Goal: Transaction & Acquisition: Purchase product/service

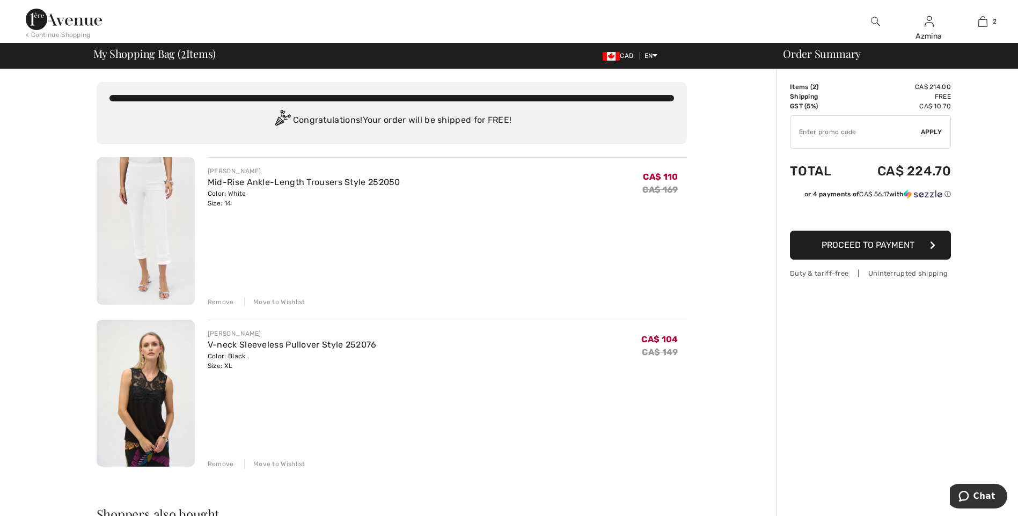
click at [805, 250] on button "Proceed to Payment" at bounding box center [870, 245] width 161 height 29
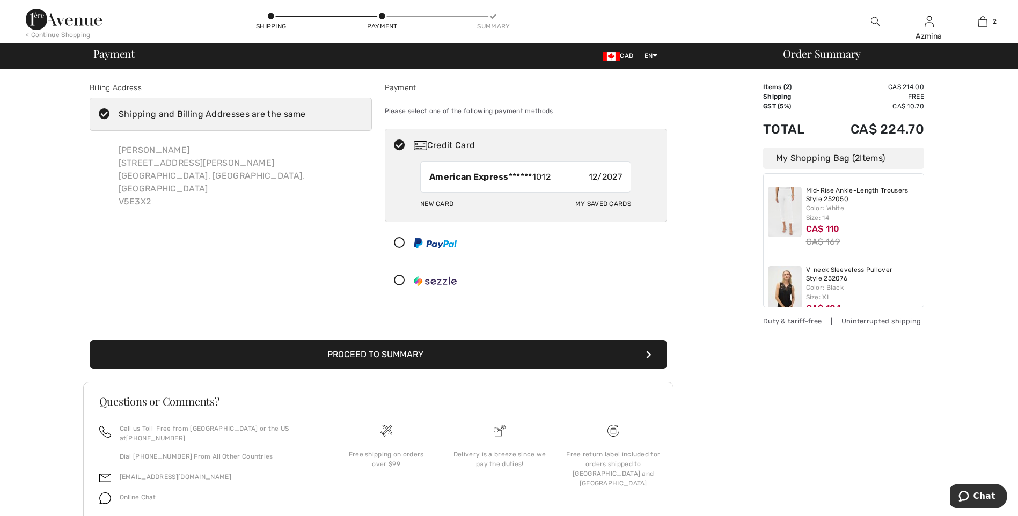
click at [373, 351] on button "Proceed to Summary" at bounding box center [378, 354] width 577 height 29
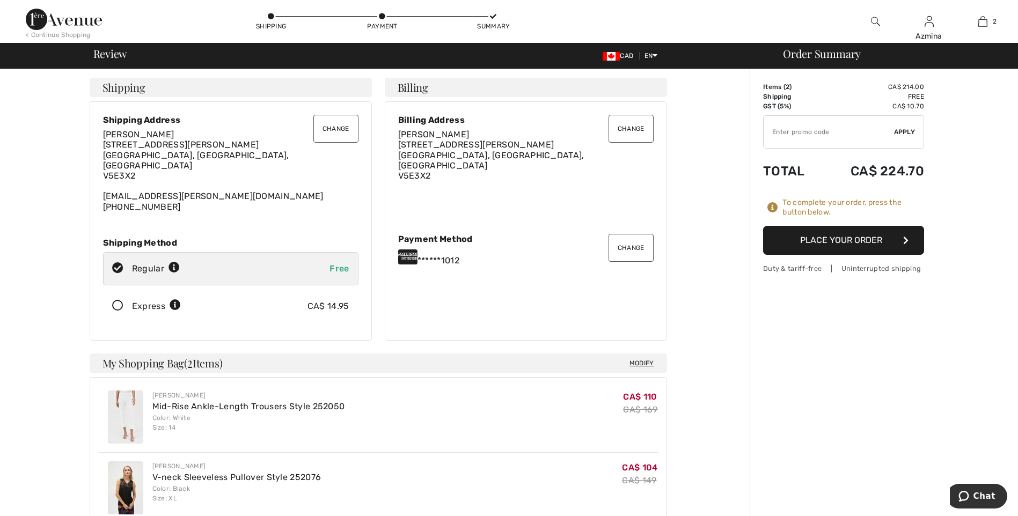
click at [842, 241] on button "Place Your Order" at bounding box center [843, 240] width 161 height 29
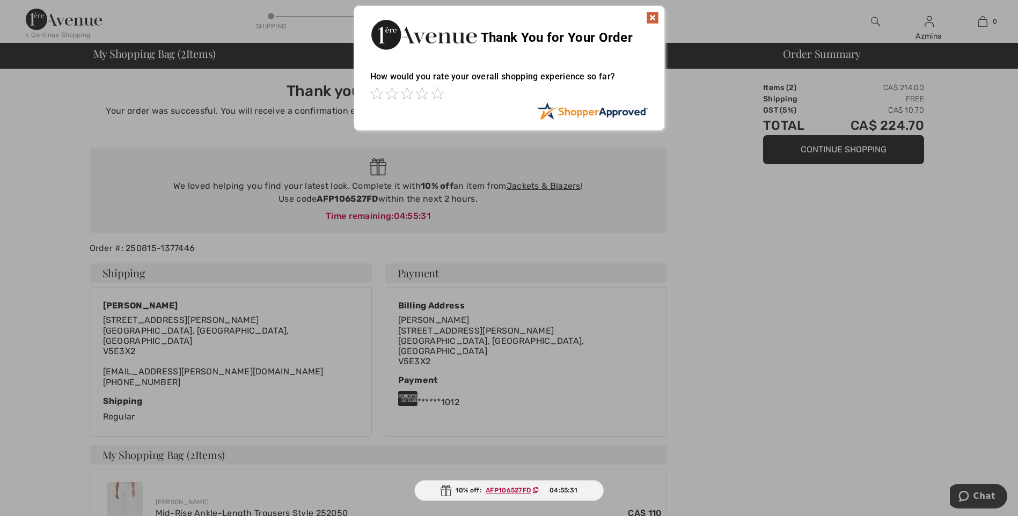
click at [651, 17] on img at bounding box center [652, 17] width 13 height 13
